Goal: Obtain resource: Download file/media

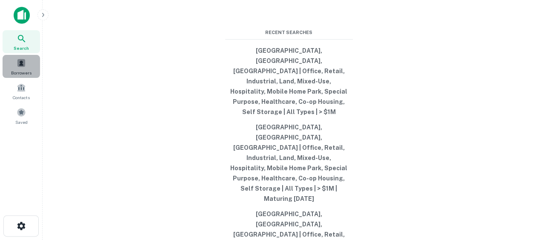
click at [22, 70] on span "Borrowers" at bounding box center [21, 72] width 20 height 7
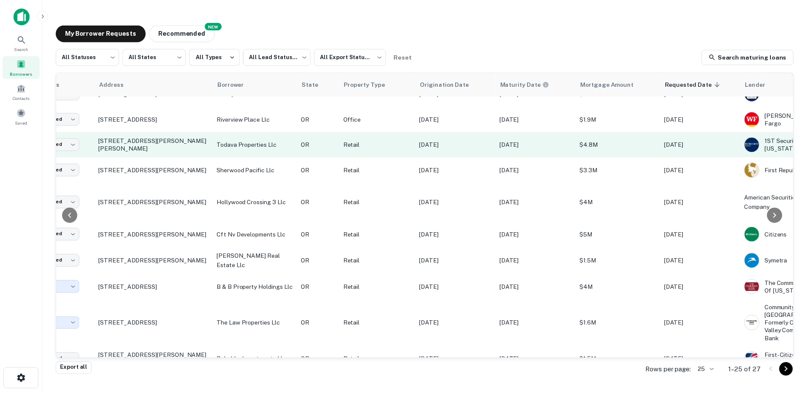
scroll to position [412, 63]
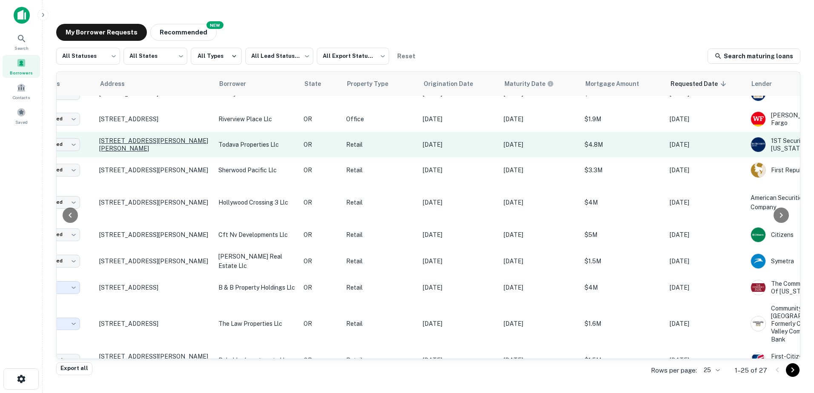
click at [136, 152] on p "[STREET_ADDRESS][PERSON_NAME][PERSON_NAME]" at bounding box center [154, 144] width 111 height 15
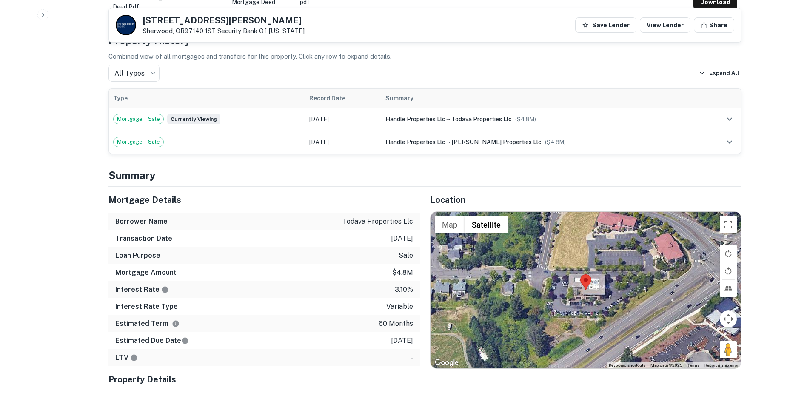
scroll to position [535, 0]
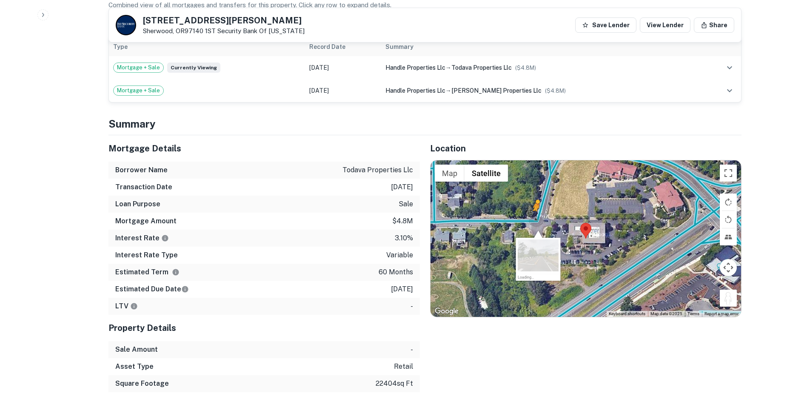
drag, startPoint x: 725, startPoint y: 285, endPoint x: 535, endPoint y: 203, distance: 206.6
click at [535, 203] on div "To activate drag with keyboard, press Alt + Enter. Once in keyboard drag state,…" at bounding box center [586, 238] width 311 height 157
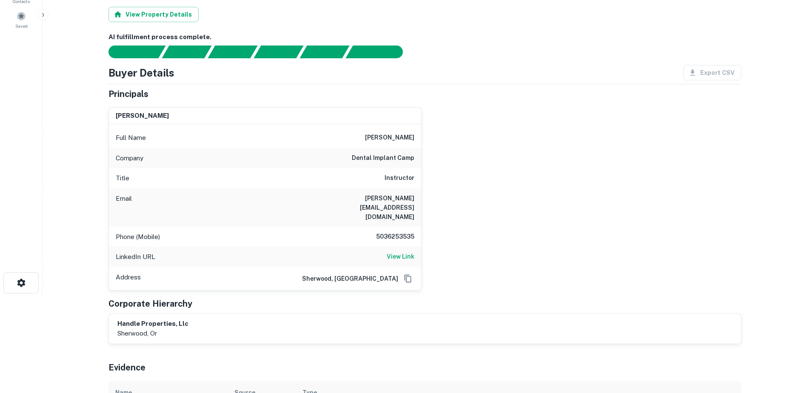
scroll to position [0, 0]
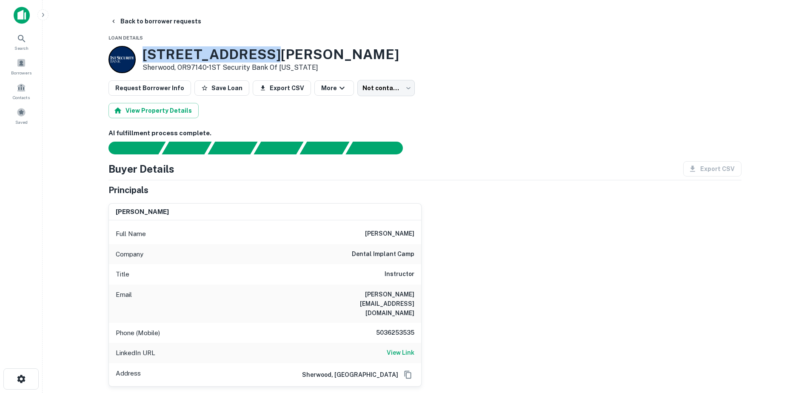
drag, startPoint x: 142, startPoint y: 55, endPoint x: 271, endPoint y: 59, distance: 129.4
click at [271, 59] on div "[STREET_ADDRESS][PERSON_NAME][PERSON_NAME] • 1ST Security Bank Of [US_STATE]" at bounding box center [254, 59] width 291 height 27
copy h3 "[STREET_ADDRESS][PERSON_NAME]"
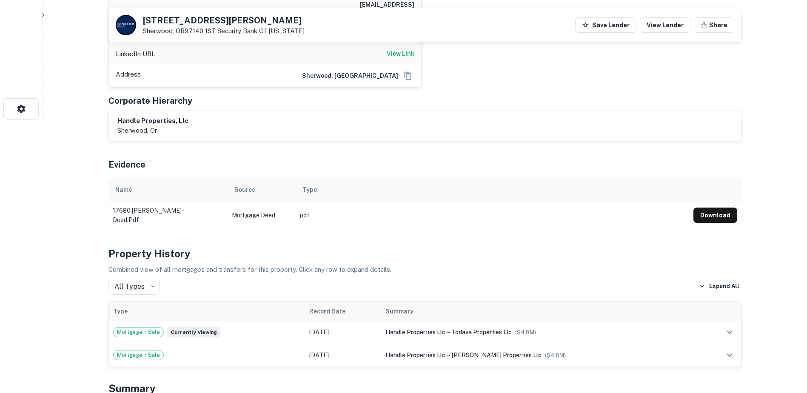
scroll to position [243, 0]
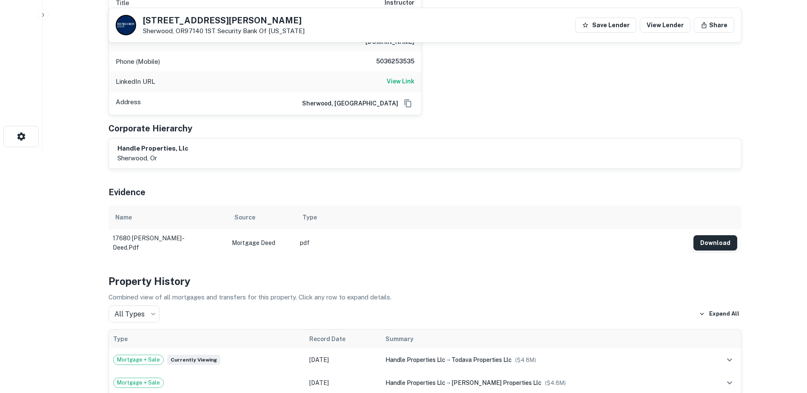
click at [541, 235] on button "Download" at bounding box center [716, 242] width 44 height 15
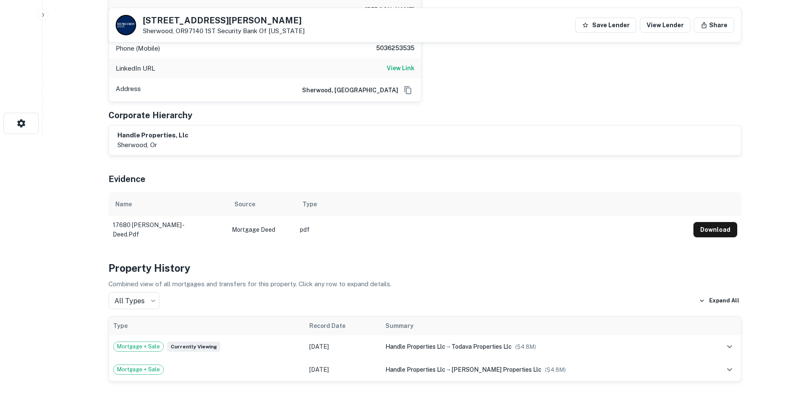
scroll to position [266, 0]
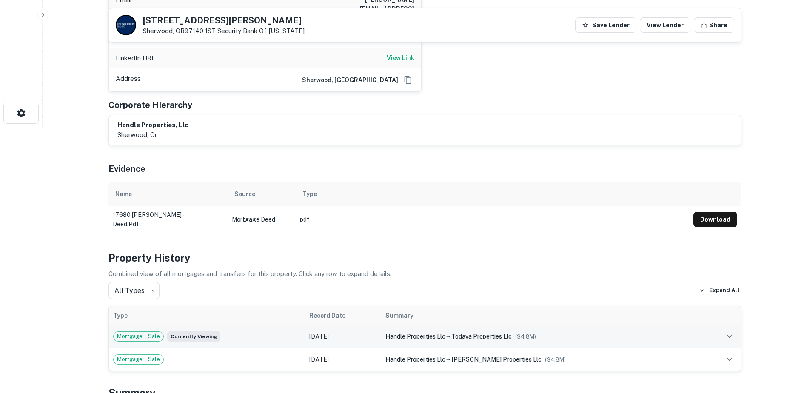
click at [541, 240] on icon "expand row" at bounding box center [730, 337] width 10 height 10
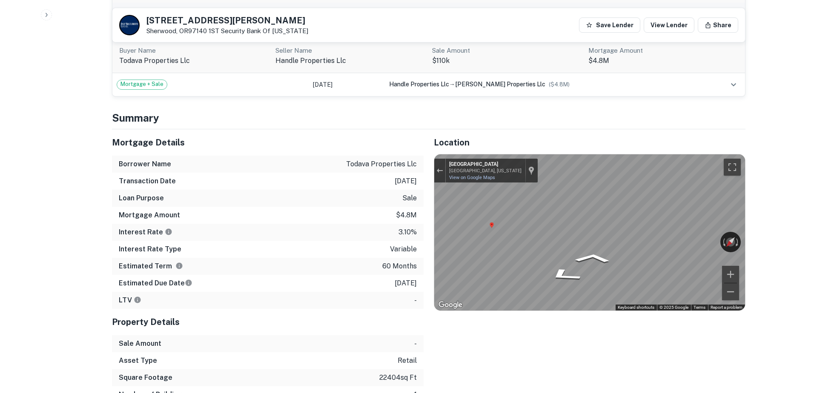
scroll to position [0, 0]
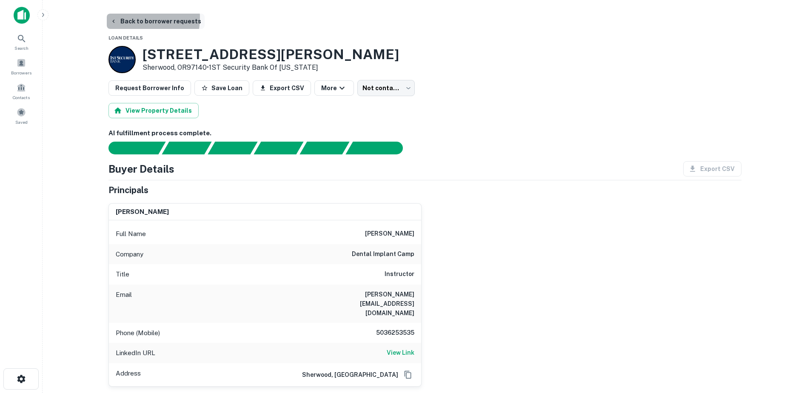
click at [129, 18] on button "Back to borrower requests" at bounding box center [156, 21] width 98 height 15
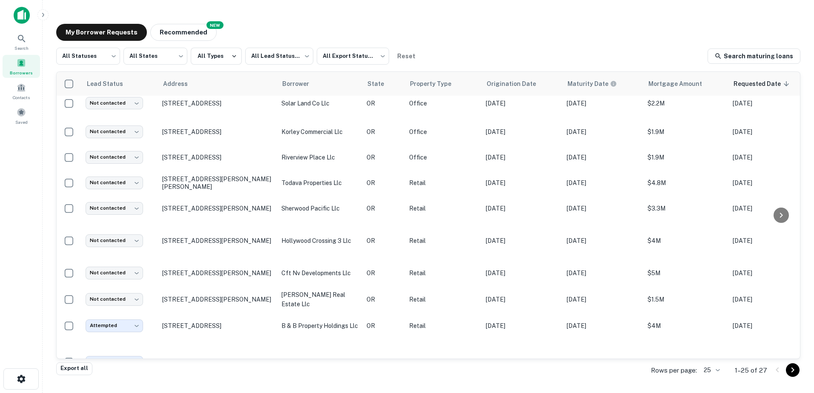
scroll to position [373, 0]
click at [301, 137] on p "korley commercial llc" at bounding box center [319, 131] width 77 height 9
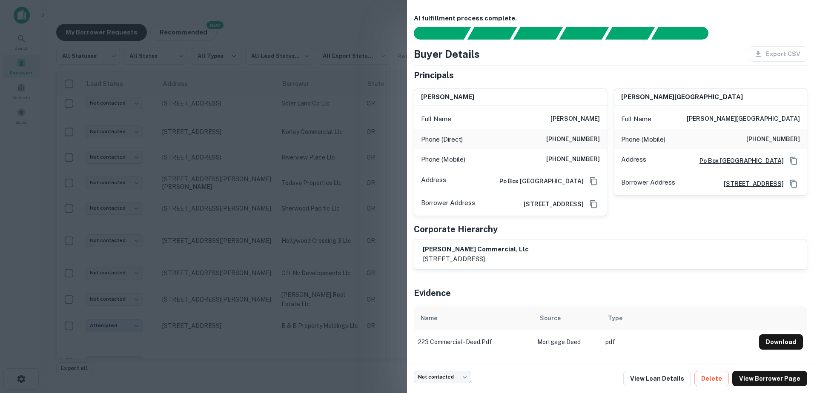
click at [347, 29] on div at bounding box center [407, 196] width 814 height 393
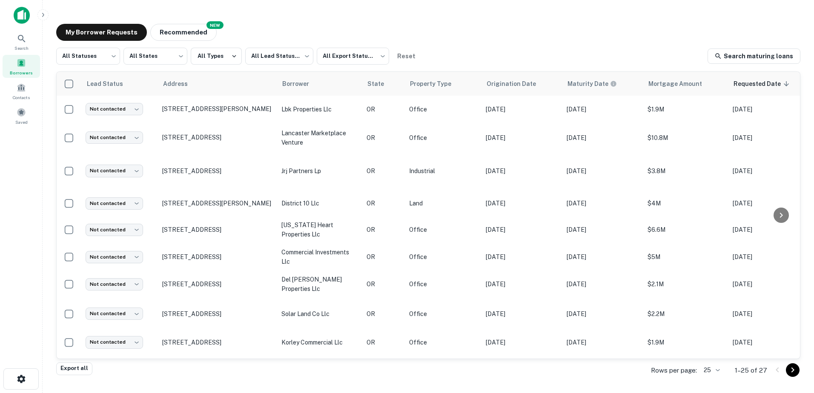
scroll to position [0, 0]
